Goal: Transaction & Acquisition: Download file/media

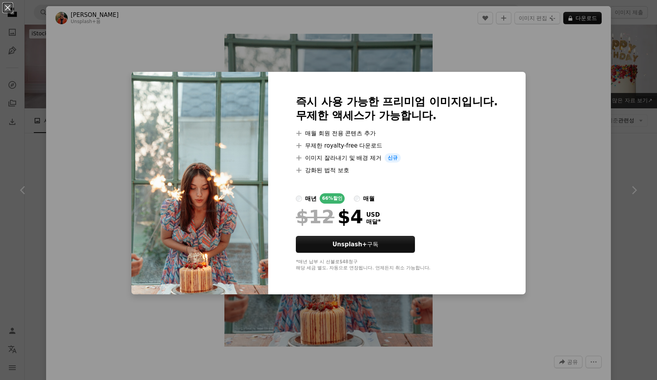
scroll to position [2001, 0]
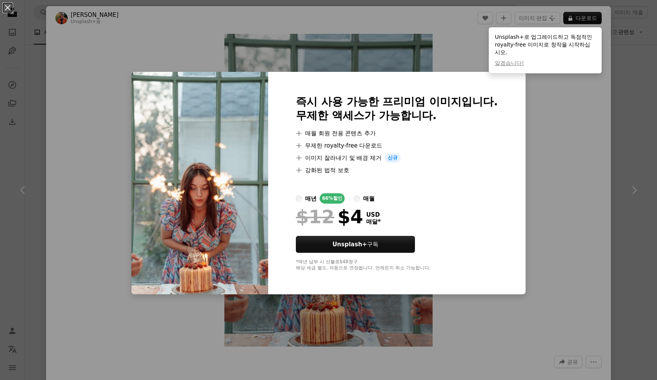
click at [610, 58] on div "An X shape 즉시 사용 가능한 프리미엄 이미지입니다. 무제한 액세스가 가능합니다. A plus sign 매월 회원 전용 콘텐츠 추가 A…" at bounding box center [328, 190] width 657 height 380
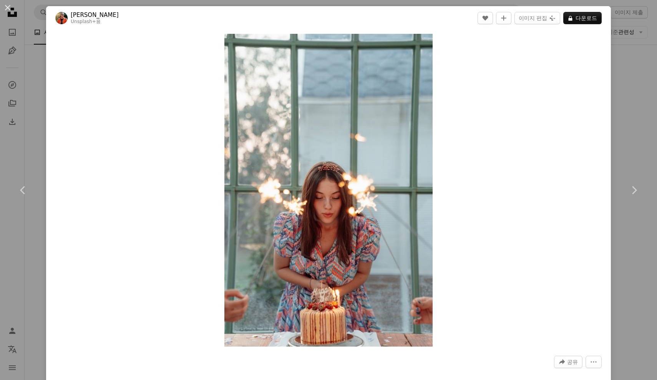
click at [610, 58] on div "Zoom in" at bounding box center [328, 190] width 565 height 320
click at [613, 81] on div "An X shape Chevron left Chevron right [PERSON_NAME] Unsplash+ 용 A heart A plus …" at bounding box center [328, 190] width 657 height 380
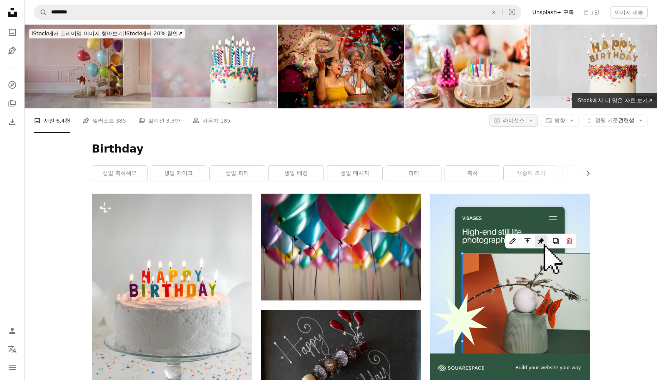
click at [509, 125] on button "A copyright icon © 라이선스 Arrow down" at bounding box center [513, 120] width 48 height 12
click at [525, 176] on link "무료" at bounding box center [531, 182] width 63 height 14
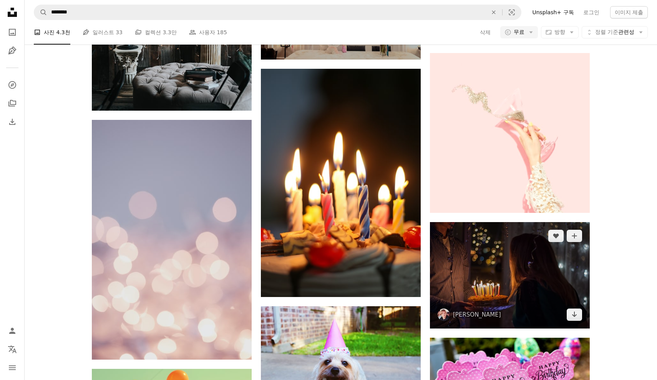
scroll to position [1846, 0]
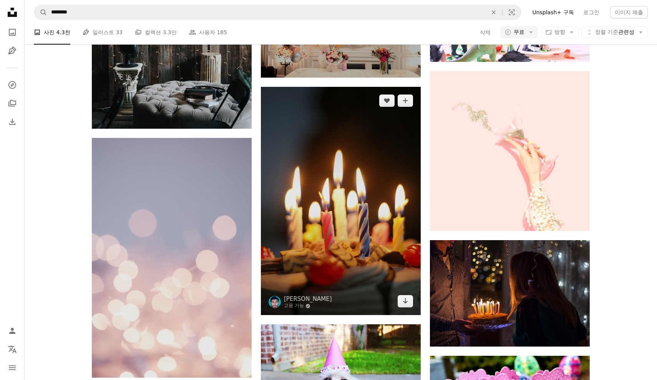
click at [360, 199] on img at bounding box center [341, 201] width 160 height 228
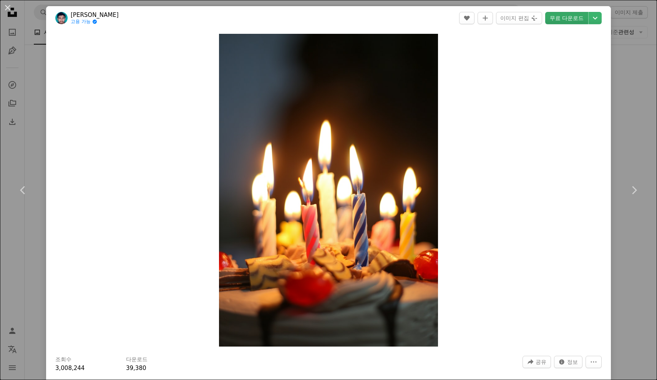
click at [568, 23] on link "무료 다운로드" at bounding box center [566, 18] width 43 height 12
